Goal: Task Accomplishment & Management: Manage account settings

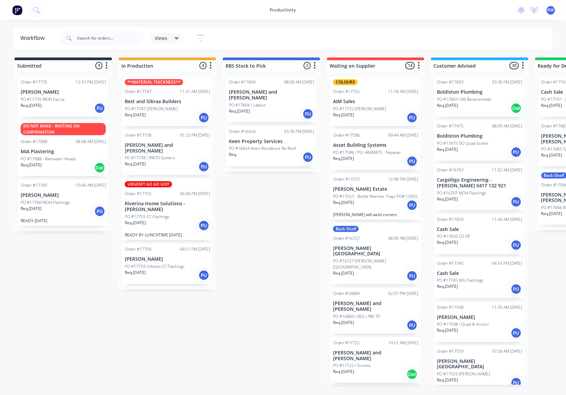
click at [63, 110] on div "Req. 14/10/25 PU" at bounding box center [63, 107] width 85 height 11
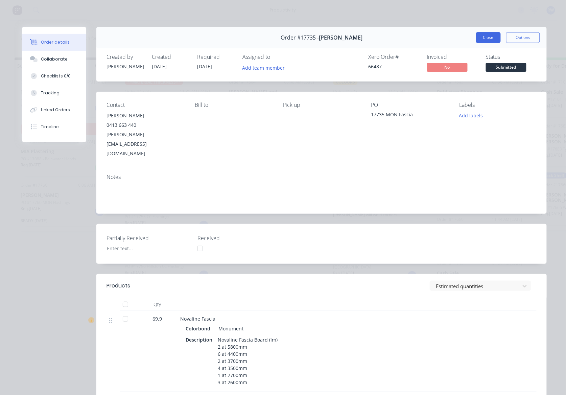
click at [478, 35] on button "Close" at bounding box center [488, 37] width 25 height 11
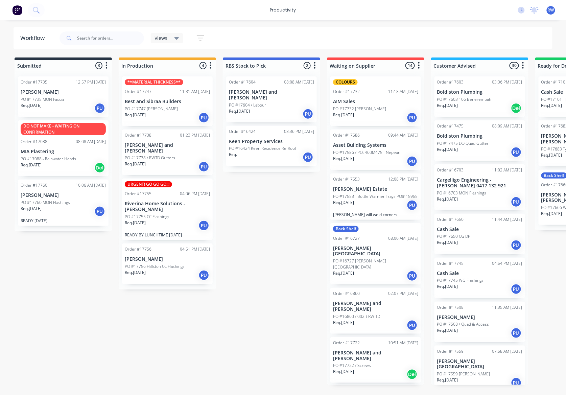
click at [157, 269] on div "Req. [DATE] PU" at bounding box center [167, 274] width 85 height 11
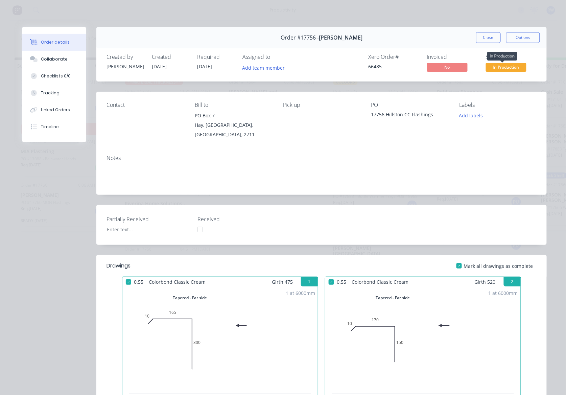
click at [500, 71] on span "In Production" at bounding box center [506, 67] width 41 height 8
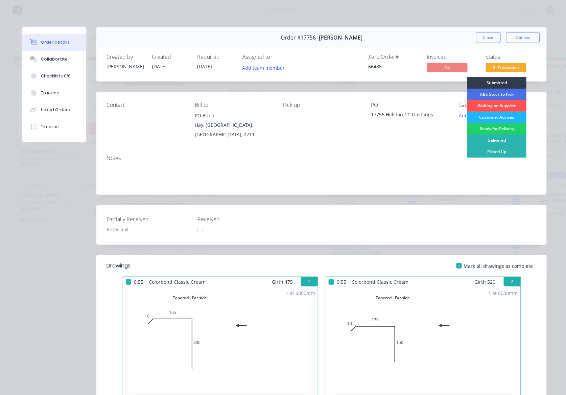
click at [510, 119] on div "Customer Advised" at bounding box center [496, 117] width 59 height 11
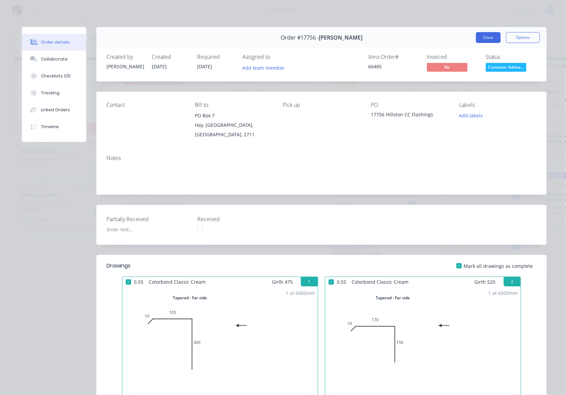
click at [490, 34] on button "Close" at bounding box center [488, 37] width 25 height 11
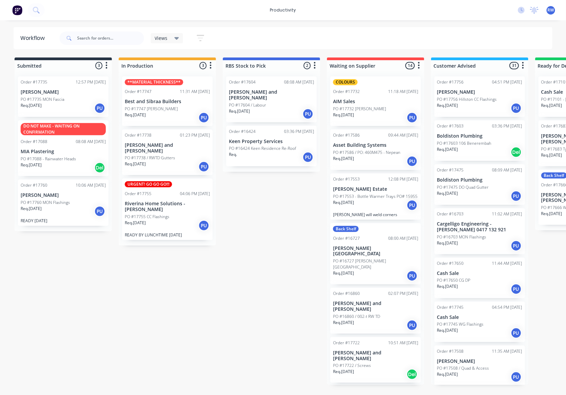
click at [155, 103] on p "Best and Sibraa Builders" at bounding box center [167, 102] width 85 height 6
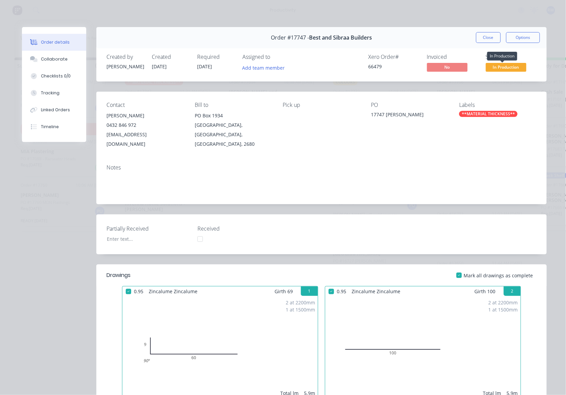
click at [504, 65] on span "In Production" at bounding box center [506, 67] width 41 height 8
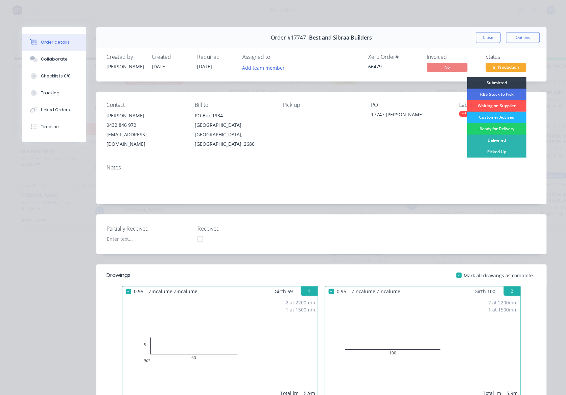
click at [502, 116] on div "Customer Advised" at bounding box center [496, 117] width 59 height 11
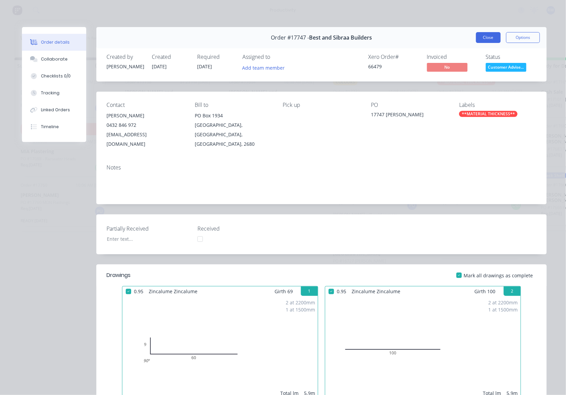
click at [490, 40] on button "Close" at bounding box center [488, 37] width 25 height 11
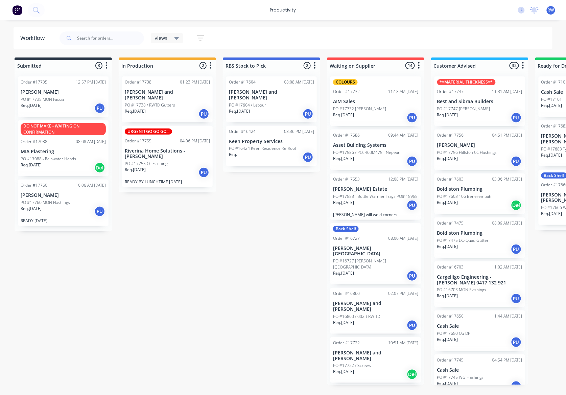
click at [154, 179] on p "READY BY LUNCHTIME THURSDAY" at bounding box center [167, 181] width 85 height 5
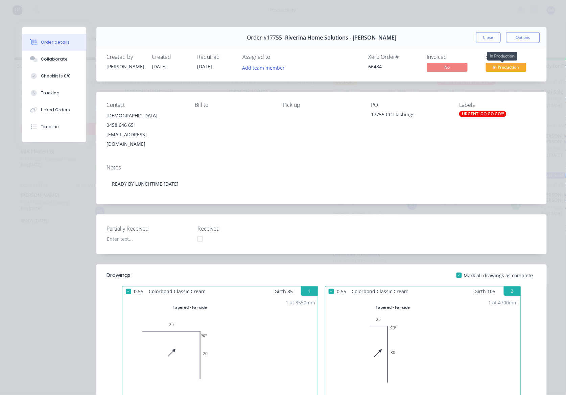
click at [506, 68] on span "In Production" at bounding box center [506, 67] width 41 height 8
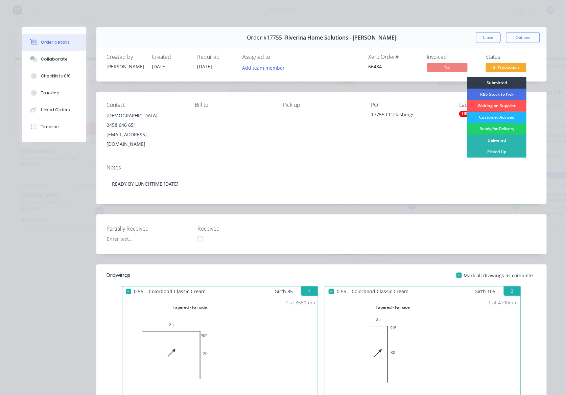
click at [501, 120] on div "Customer Advised" at bounding box center [496, 117] width 59 height 11
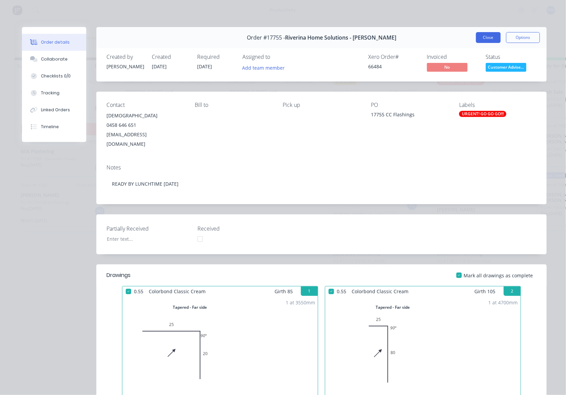
click at [488, 35] on button "Close" at bounding box center [488, 37] width 25 height 11
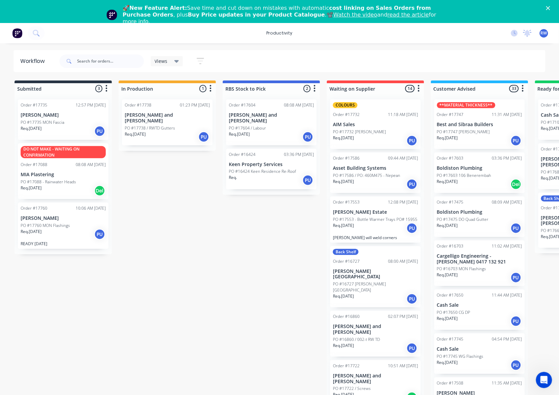
click at [65, 120] on div "PO #17735 MON Fascia" at bounding box center [63, 122] width 85 height 6
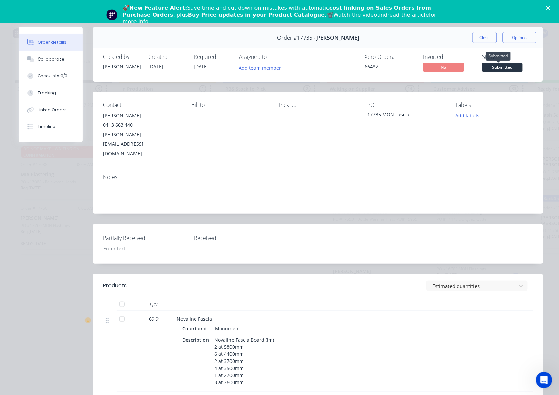
click at [493, 63] on span "Submitted" at bounding box center [502, 67] width 41 height 8
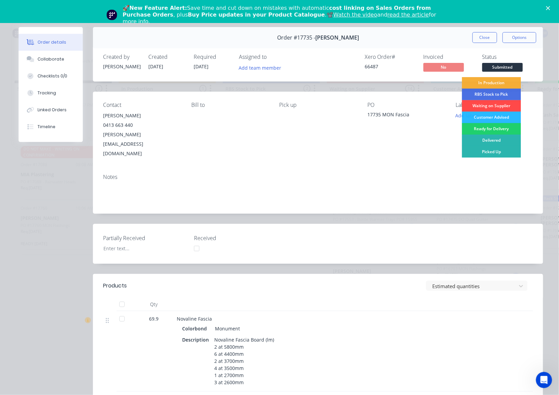
click at [491, 110] on div "Waiting on Supplier" at bounding box center [491, 105] width 59 height 11
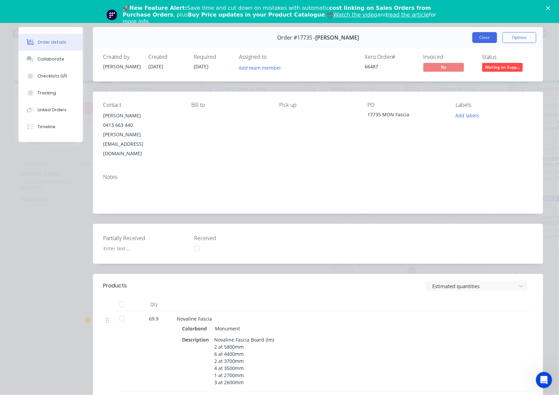
click at [483, 34] on button "Close" at bounding box center [485, 37] width 25 height 11
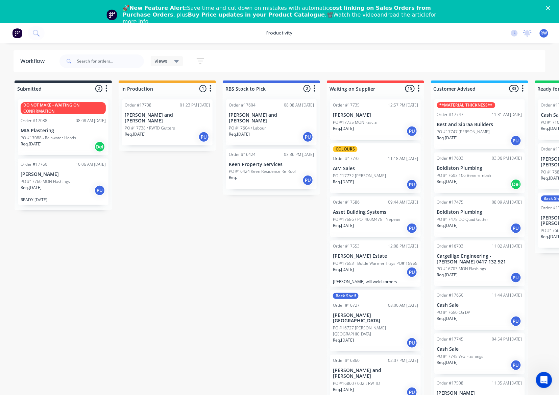
click at [40, 193] on div "Req. 09/10/25 PU" at bounding box center [63, 190] width 85 height 11
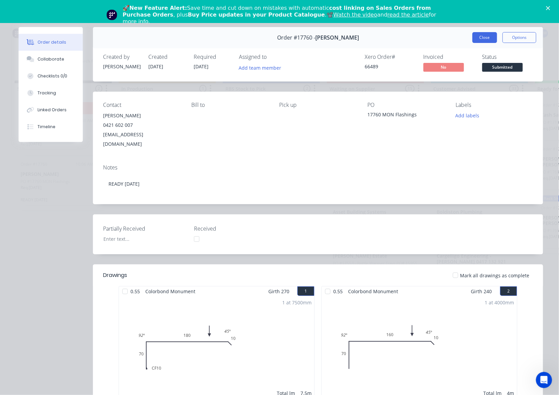
click at [475, 37] on button "Close" at bounding box center [485, 37] width 25 height 11
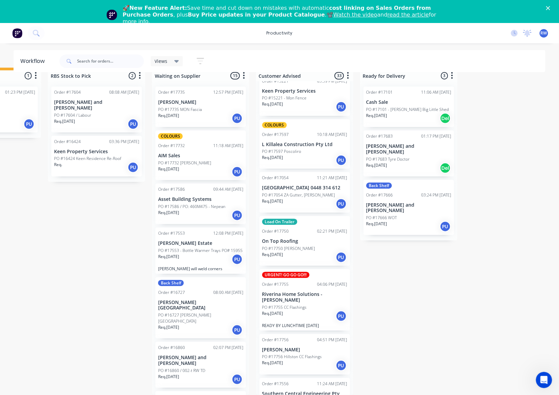
scroll to position [1217, 0]
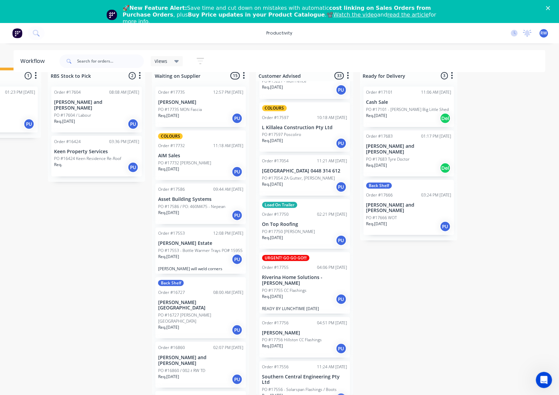
click at [297, 274] on p "Riverina Home Solutions - Isaiah Potts" at bounding box center [304, 279] width 85 height 11
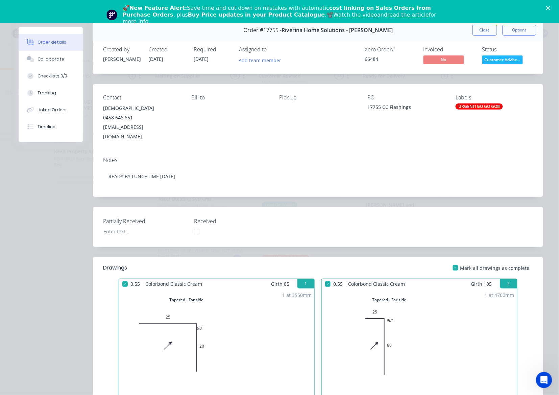
scroll to position [0, 0]
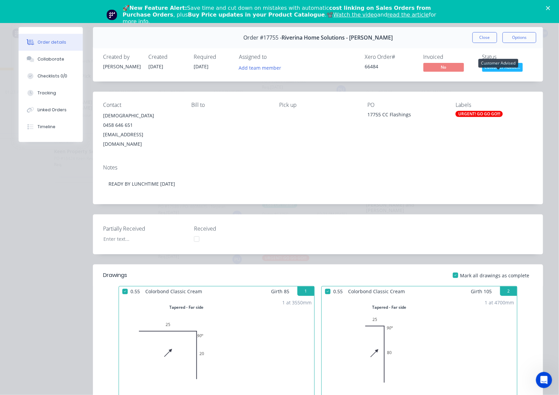
click at [503, 67] on span "Customer Advise..." at bounding box center [502, 67] width 41 height 8
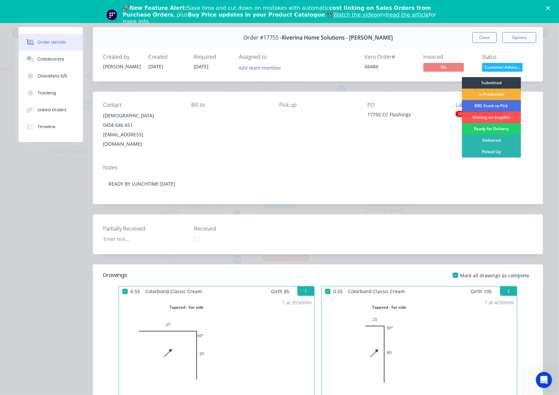
click at [476, 153] on div "Picked Up" at bounding box center [491, 151] width 59 height 11
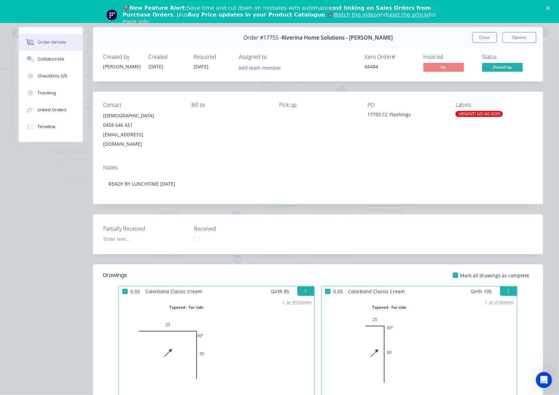
scroll to position [1181, 0]
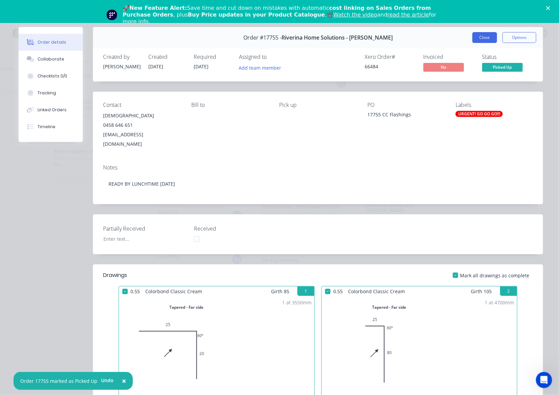
click at [482, 37] on button "Close" at bounding box center [485, 37] width 25 height 11
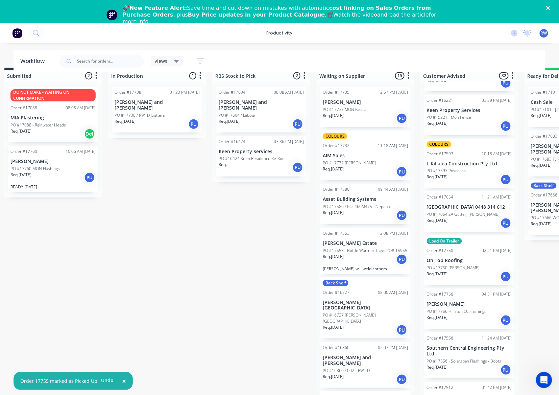
scroll to position [20, 0]
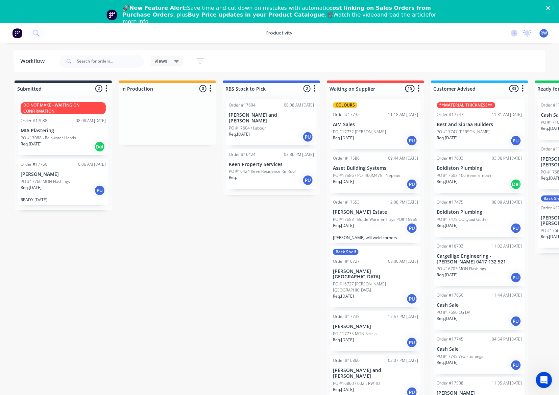
click at [178, 241] on div "Submitted 2 Sort By Created date Required date Order number Customer name Most …" at bounding box center [411, 243] width 833 height 327
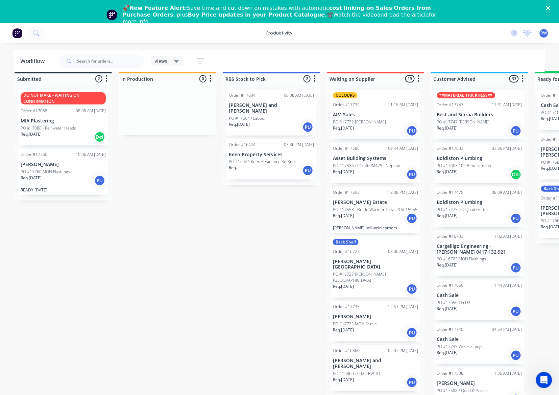
scroll to position [20, 0]
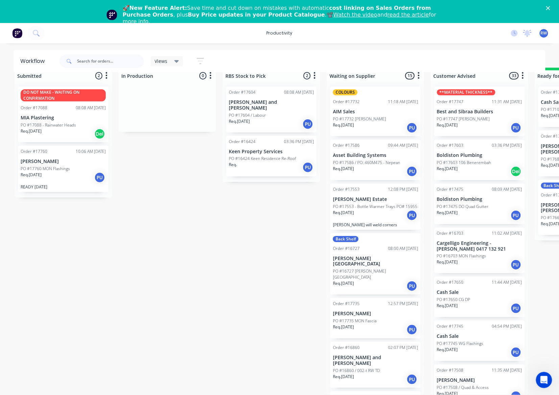
drag, startPoint x: 357, startPoint y: 394, endPoint x: 361, endPoint y: 397, distance: 5.5
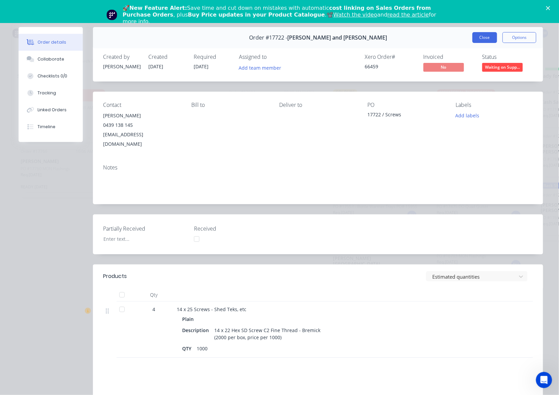
click at [474, 37] on button "Close" at bounding box center [485, 37] width 25 height 11
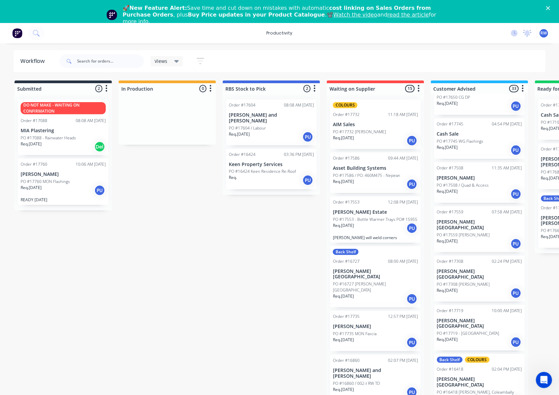
scroll to position [225, 0]
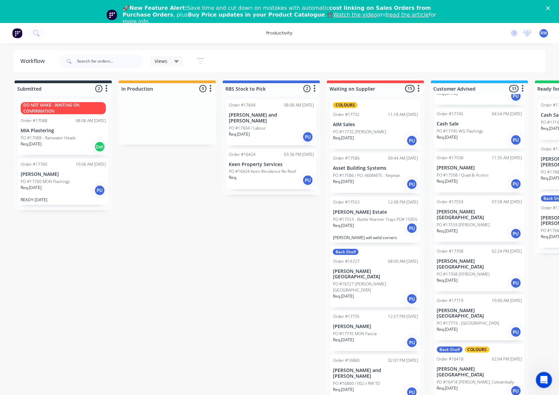
click at [492, 271] on div "PO #17308 [PERSON_NAME]" at bounding box center [479, 274] width 85 height 6
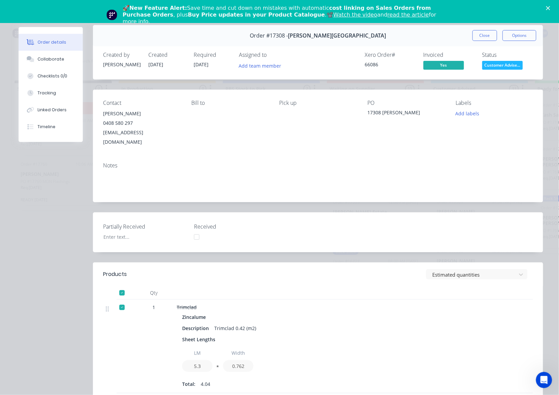
scroll to position [0, 0]
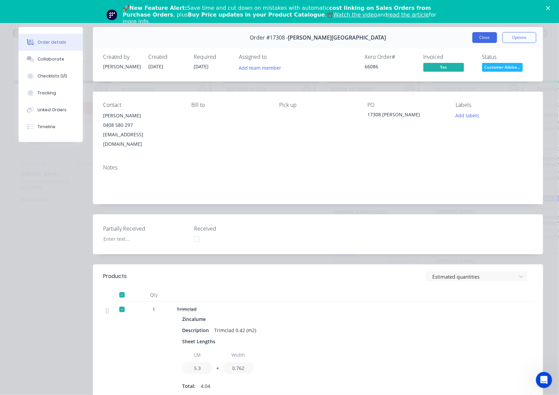
click at [477, 38] on button "Close" at bounding box center [485, 37] width 25 height 11
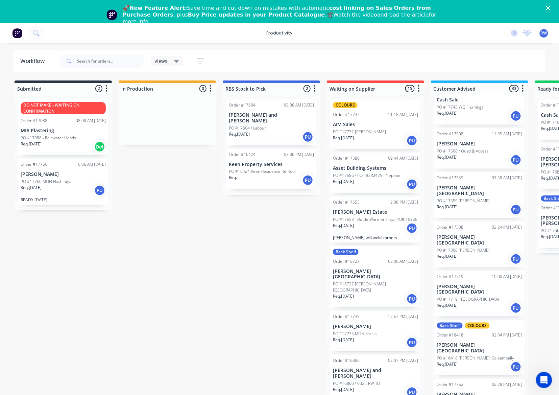
scroll to position [270, 0]
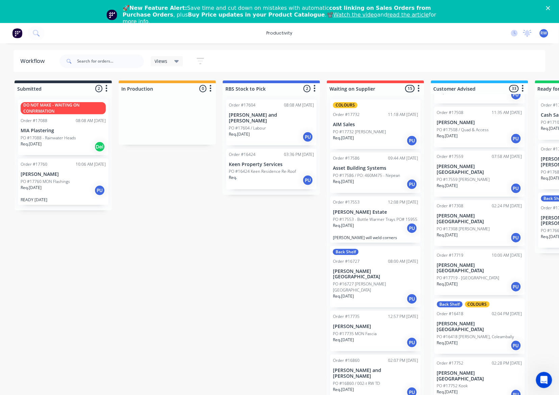
click at [489, 321] on p "[PERSON_NAME][GEOGRAPHIC_DATA]" at bounding box center [479, 326] width 85 height 11
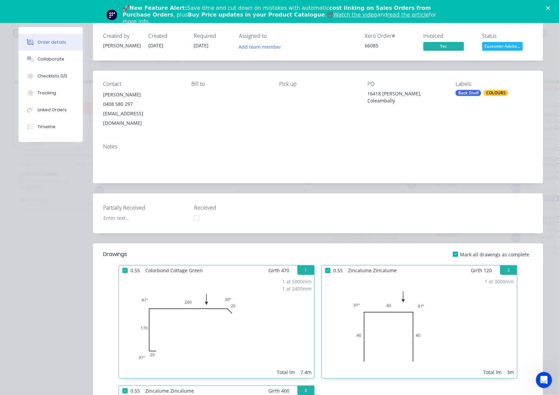
scroll to position [0, 0]
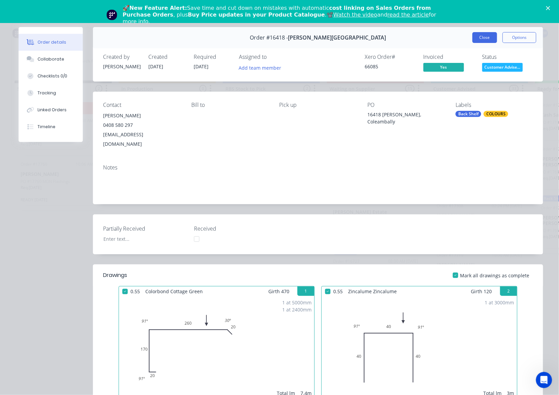
click at [484, 38] on button "Close" at bounding box center [485, 37] width 25 height 11
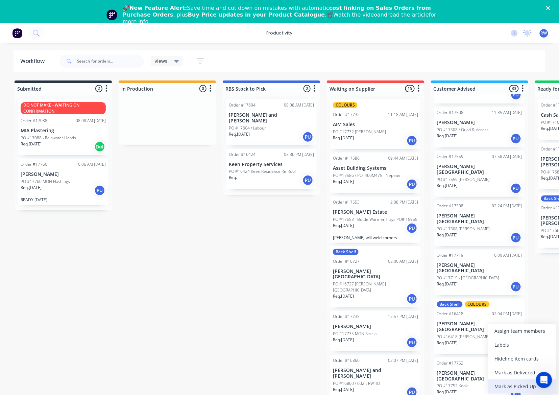
click at [513, 384] on div "Mark as Picked Up" at bounding box center [522, 386] width 68 height 14
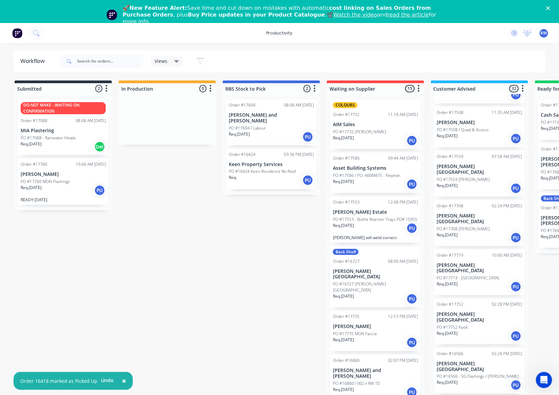
click at [486, 330] on div "Req. [DATE] PU" at bounding box center [479, 335] width 85 height 11
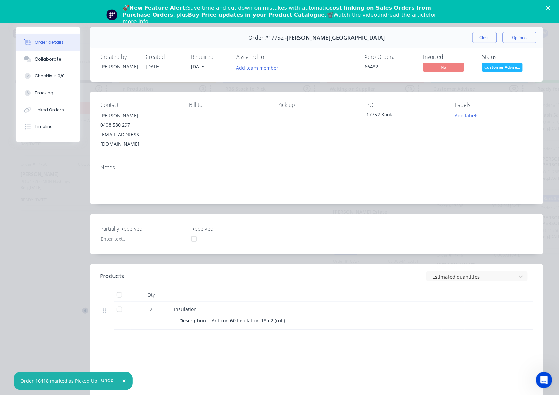
click at [485, 68] on span "Customer Advise..." at bounding box center [502, 67] width 41 height 8
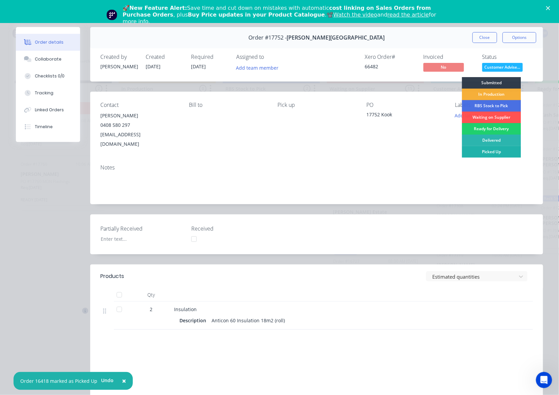
click at [493, 149] on div "Picked Up" at bounding box center [491, 151] width 59 height 11
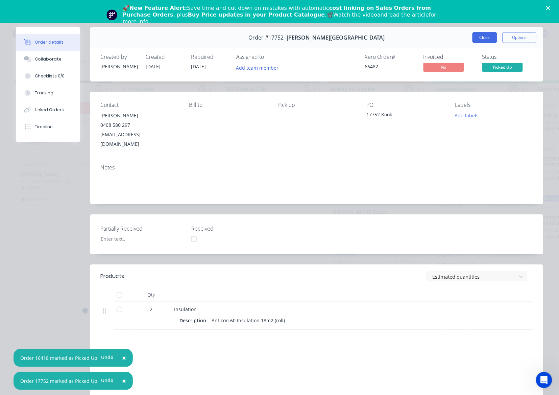
click at [480, 37] on button "Close" at bounding box center [485, 37] width 25 height 11
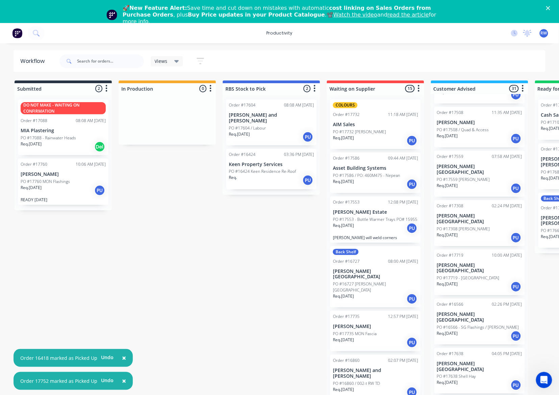
click at [476, 379] on div "Req. [DATE] PU" at bounding box center [479, 384] width 85 height 11
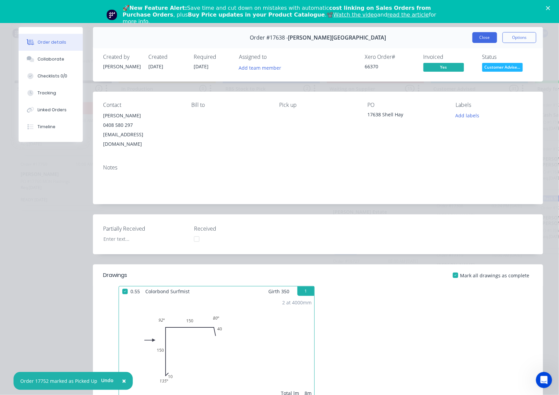
click at [489, 36] on button "Close" at bounding box center [485, 37] width 25 height 11
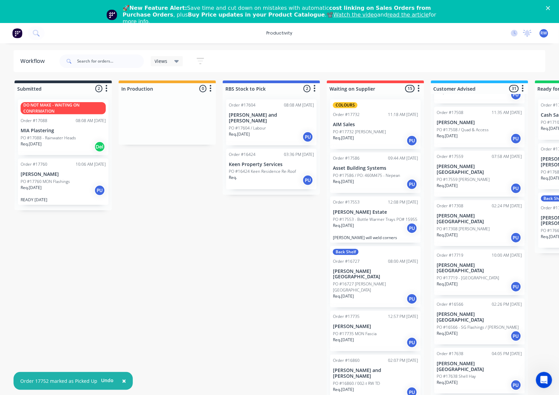
click at [466, 275] on p "PO #17719 - [GEOGRAPHIC_DATA]" at bounding box center [468, 278] width 63 height 6
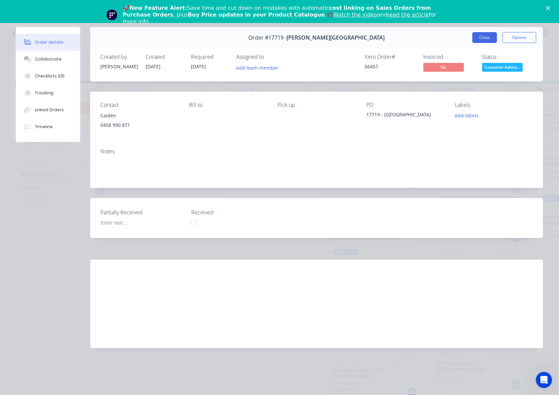
click at [480, 38] on button "Close" at bounding box center [485, 37] width 25 height 11
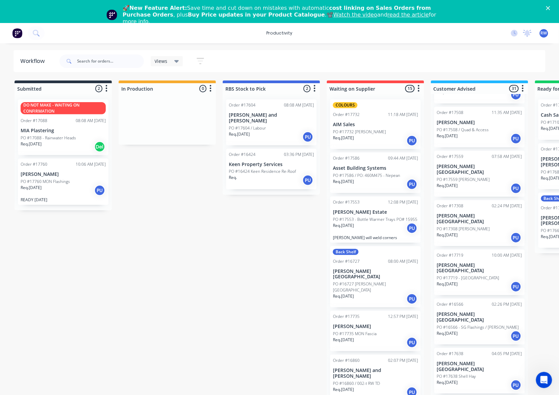
click at [512, 232] on div "PU" at bounding box center [516, 237] width 11 height 11
